Goal: Task Accomplishment & Management: Use online tool/utility

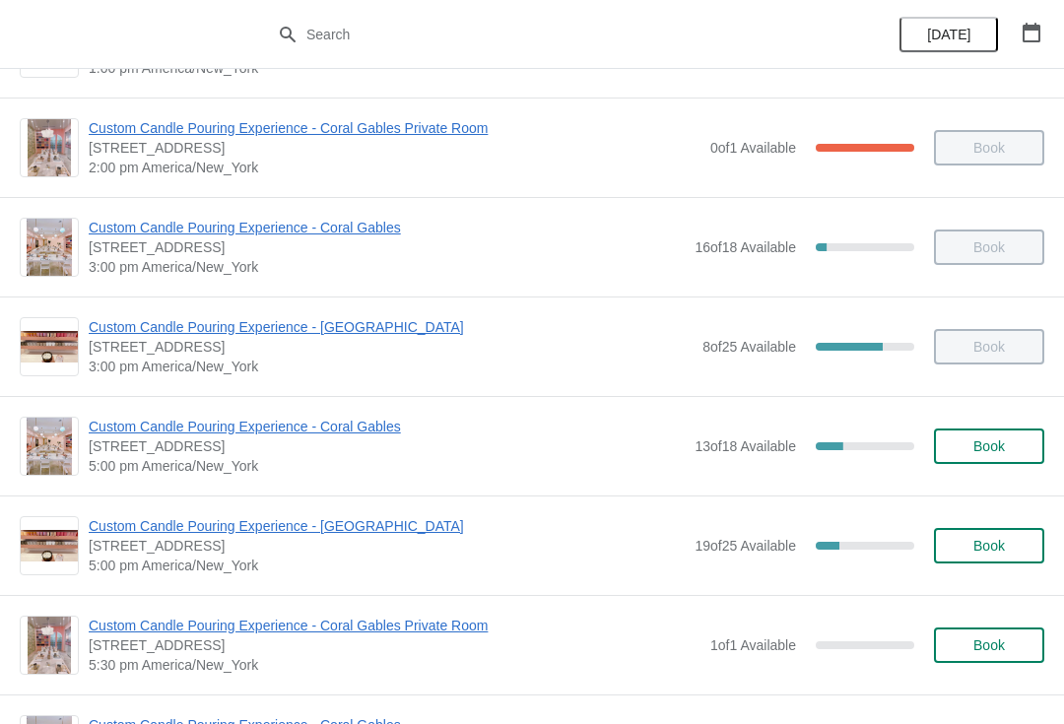
scroll to position [594, 0]
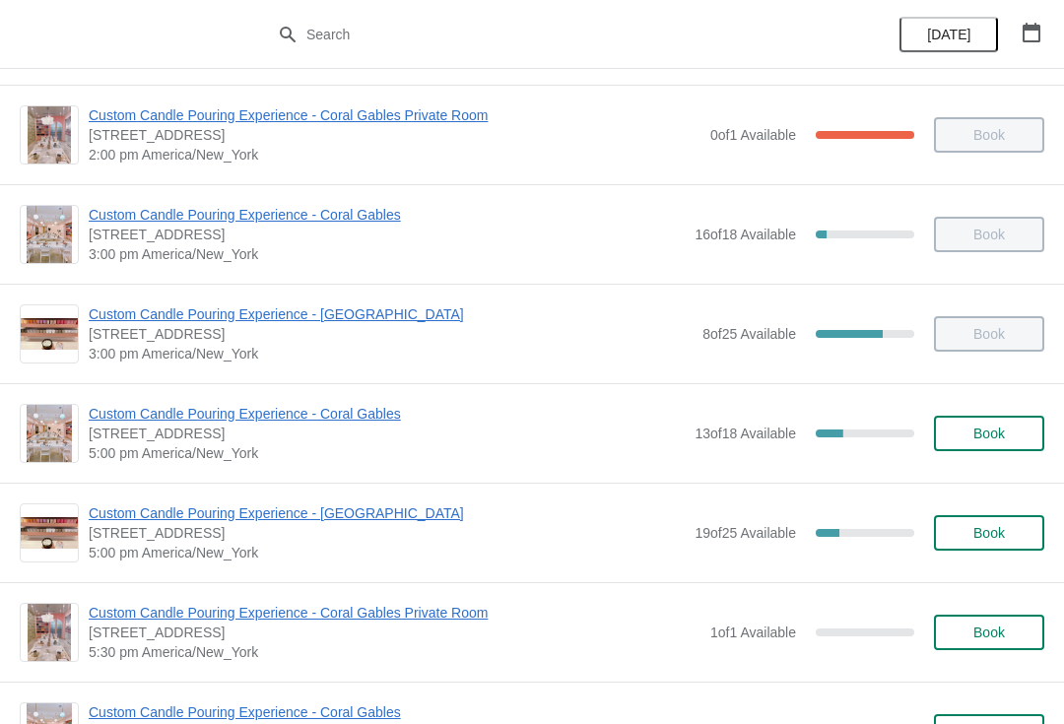
click at [389, 419] on span "Custom Candle Pouring Experience - Coral Gables" at bounding box center [387, 414] width 596 height 20
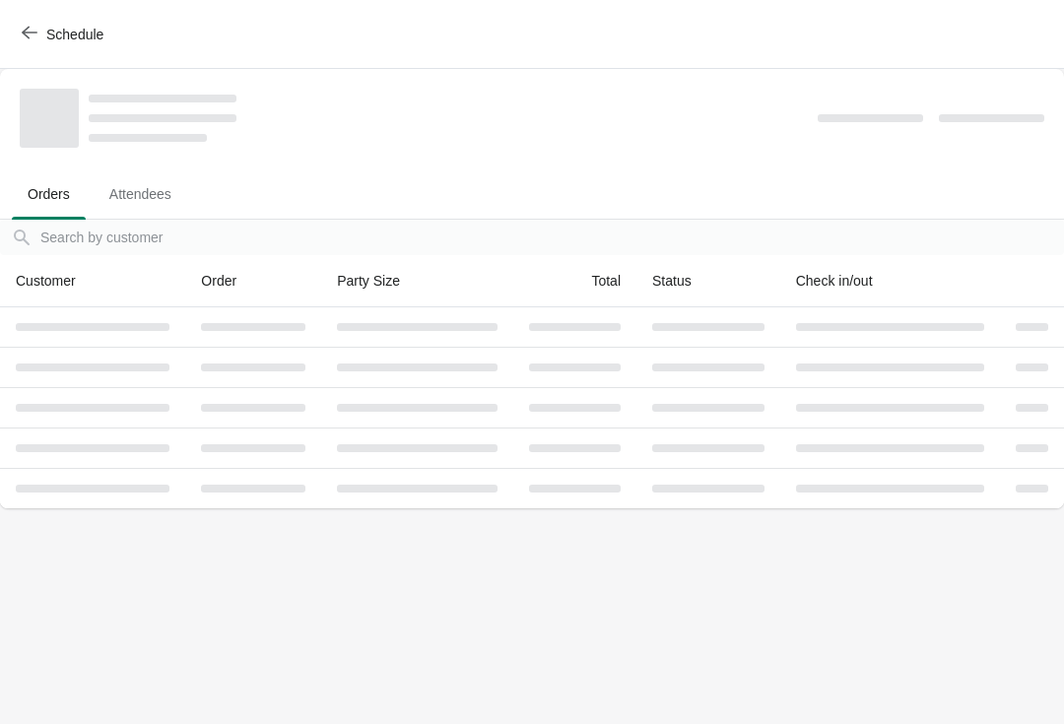
scroll to position [0, 0]
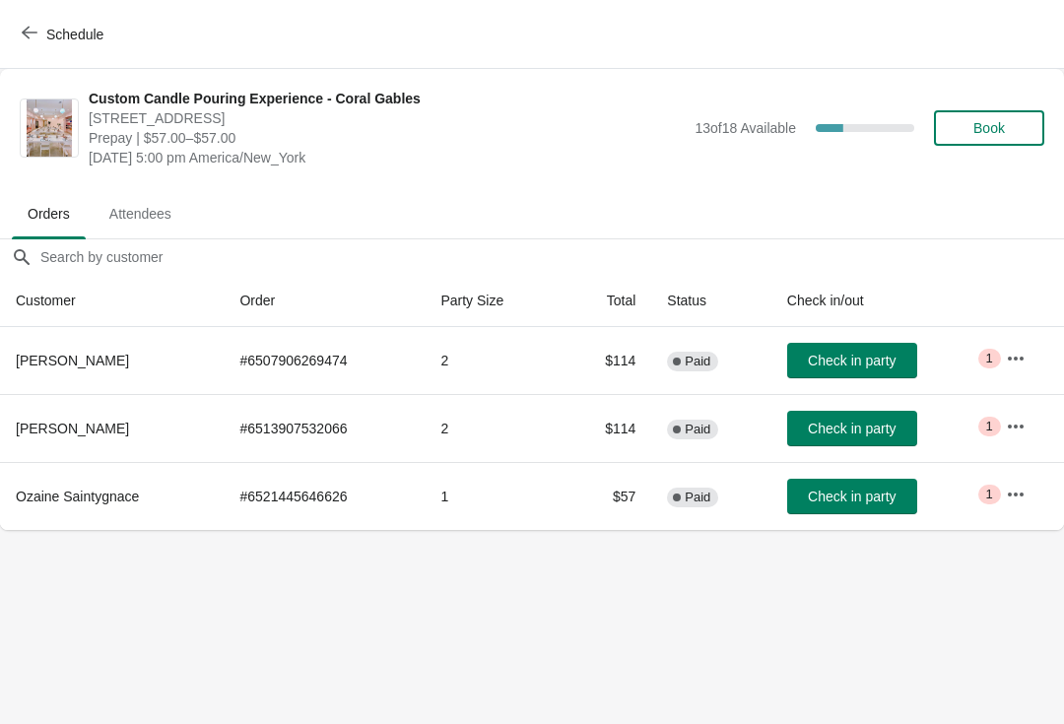
click at [883, 502] on span "Check in party" at bounding box center [852, 497] width 88 height 16
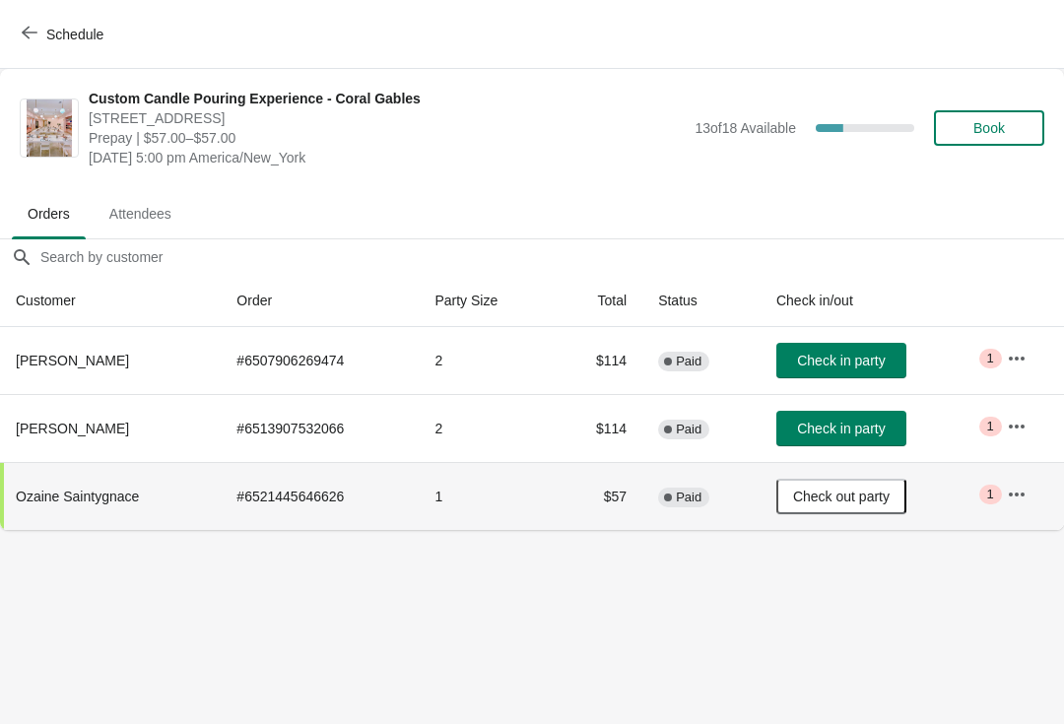
click at [1031, 350] on button "button" at bounding box center [1016, 358] width 35 height 35
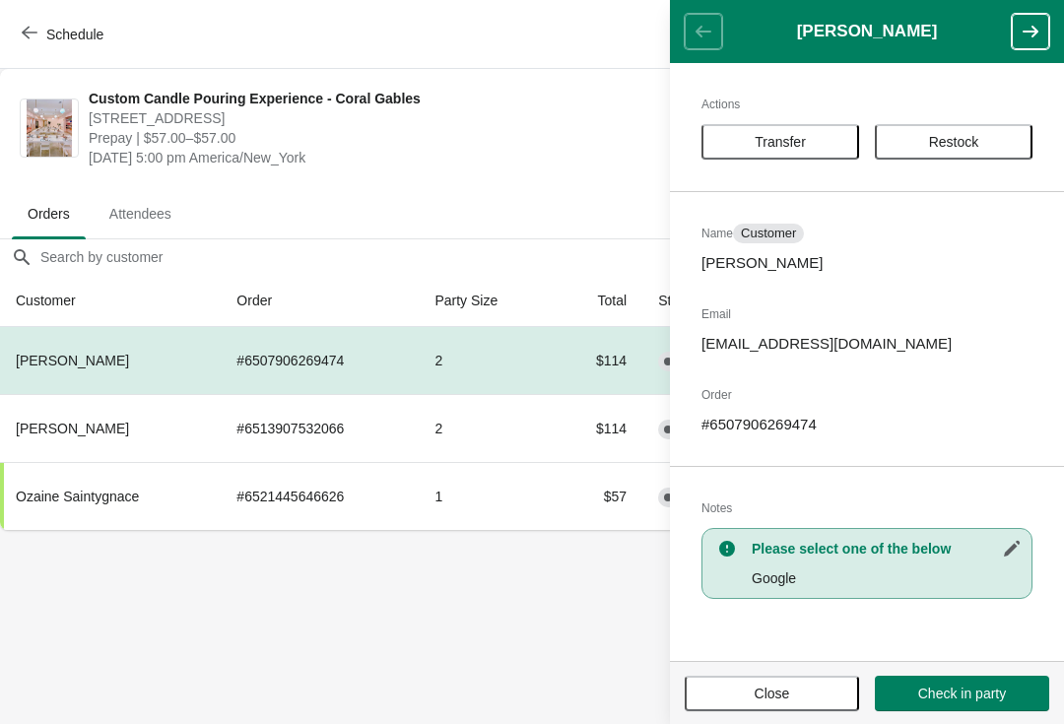
click at [568, 148] on span "[DATE] 5:00 pm America/New_York" at bounding box center [387, 158] width 596 height 20
click at [801, 702] on button "Close" at bounding box center [772, 693] width 174 height 35
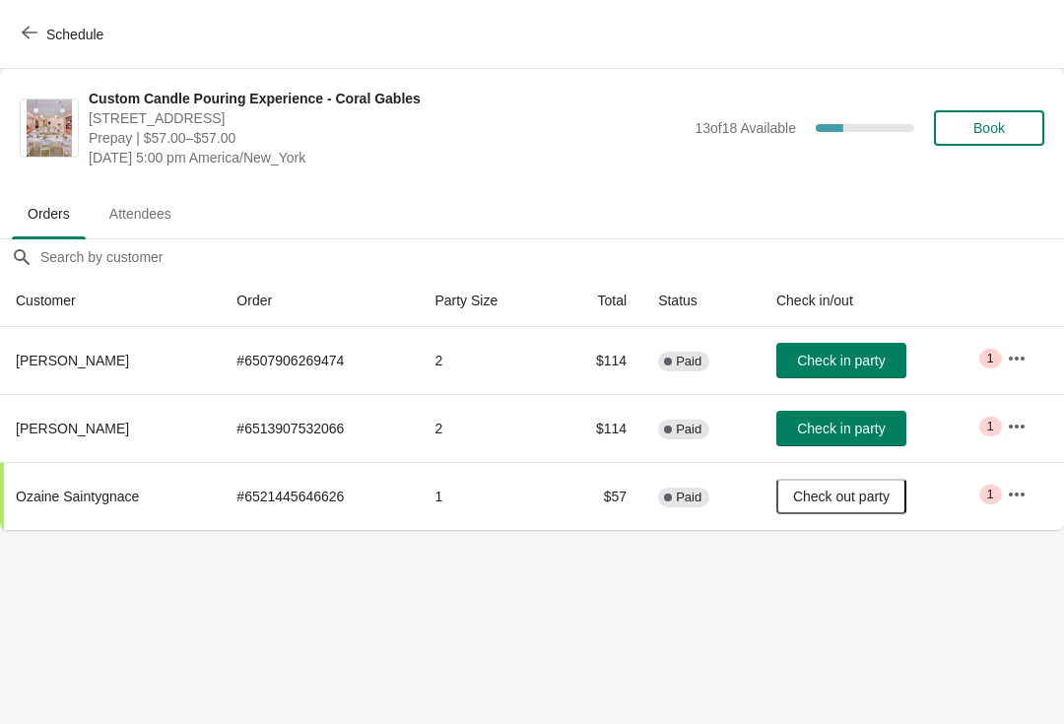
click at [1021, 422] on icon "button" at bounding box center [1017, 427] width 20 height 20
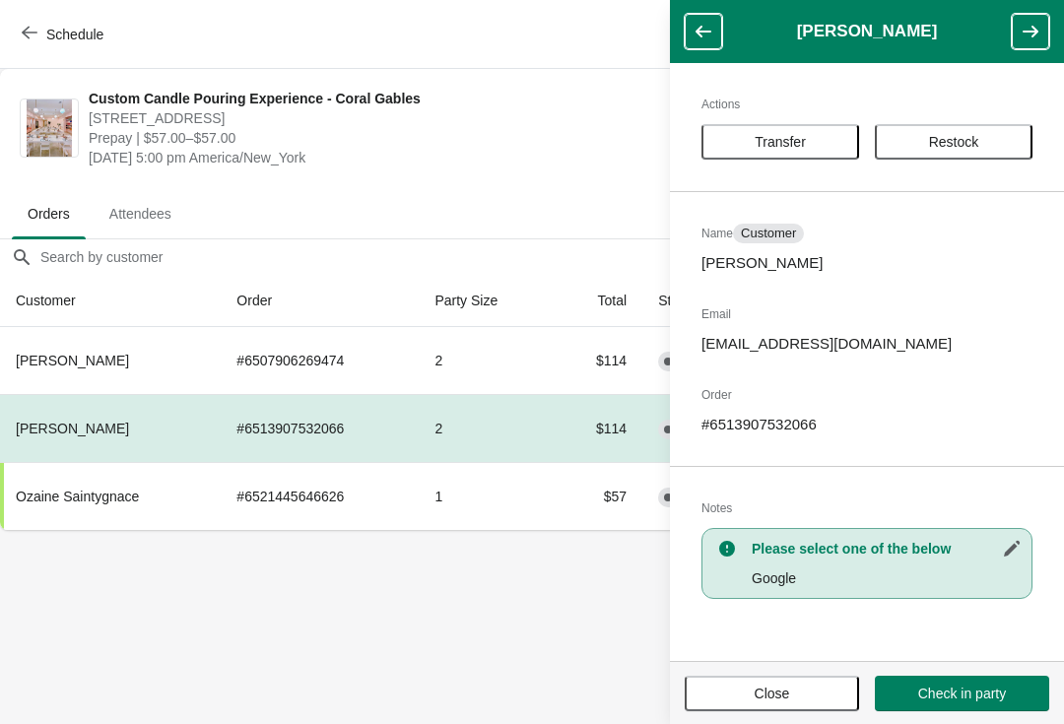
click at [464, 634] on body "Schedule Custom Candle Pouring Experience - Coral Gables [STREET_ADDRESS] Prepa…" at bounding box center [532, 362] width 1064 height 724
click at [700, 34] on icon "button" at bounding box center [704, 32] width 16 height 12
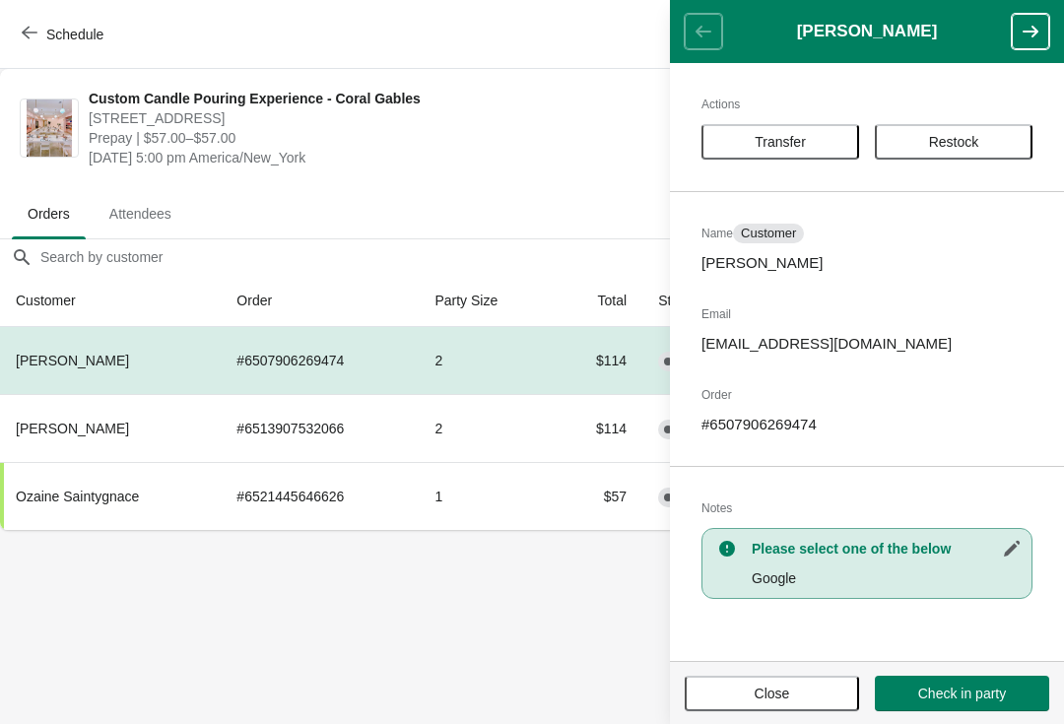
click at [598, 144] on span "Prepay | $57.00–$57.00" at bounding box center [387, 138] width 596 height 20
click at [820, 686] on span "Close" at bounding box center [772, 694] width 139 height 16
